Goal: Transaction & Acquisition: Purchase product/service

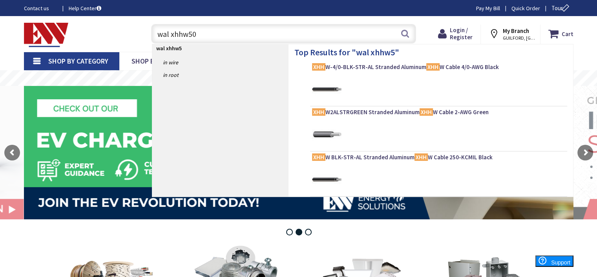
type input "wal xhhw500"
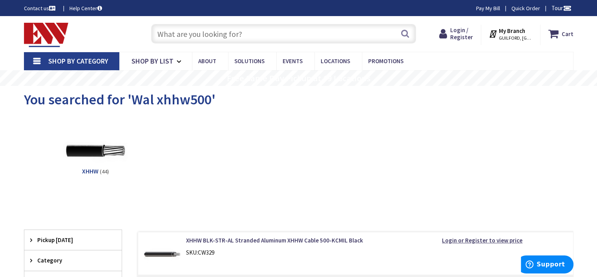
drag, startPoint x: 257, startPoint y: 37, endPoint x: 167, endPoint y: 16, distance: 92.7
click at [175, 20] on div "Skip to Content Toggle Nav Search Cart My Cart Close" at bounding box center [298, 34] width 589 height 36
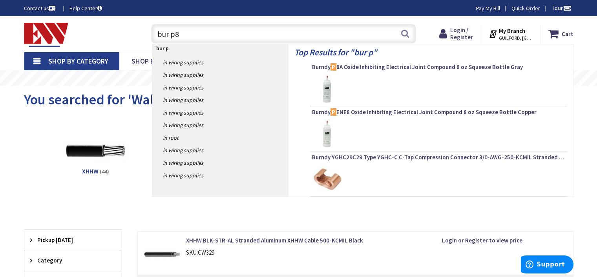
type input "bur p8a"
